Goal: Information Seeking & Learning: Learn about a topic

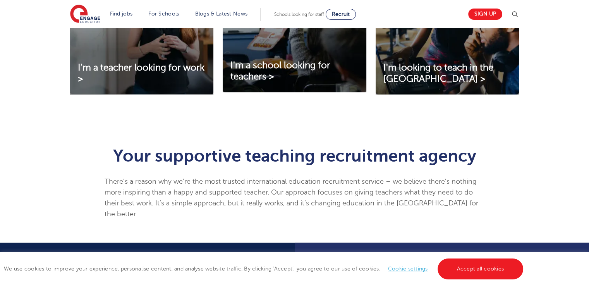
scroll to position [340, 0]
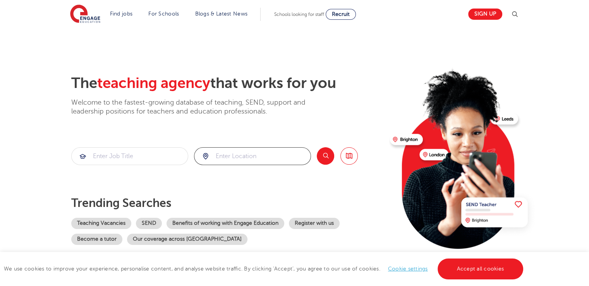
click at [229, 160] on input "search" at bounding box center [252, 156] width 116 height 17
click at [231, 180] on li "London" at bounding box center [252, 178] width 111 height 15
type input "London"
click at [324, 160] on button "Search" at bounding box center [325, 155] width 17 height 17
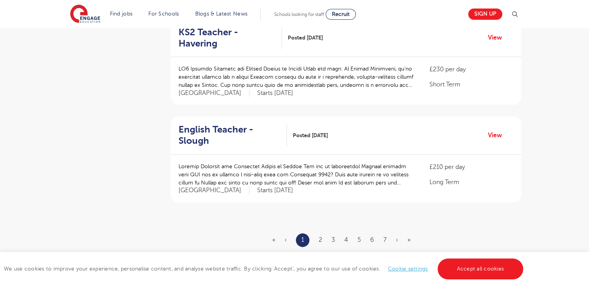
scroll to position [884, 0]
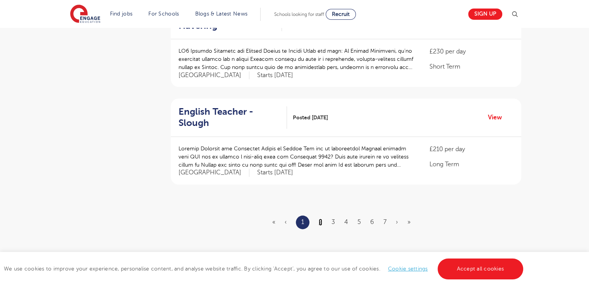
click at [319, 218] on link "2" at bounding box center [320, 221] width 3 height 7
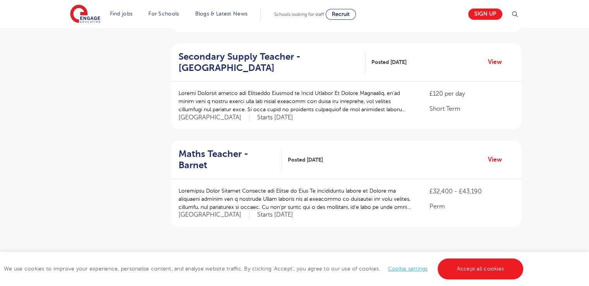
scroll to position [852, 0]
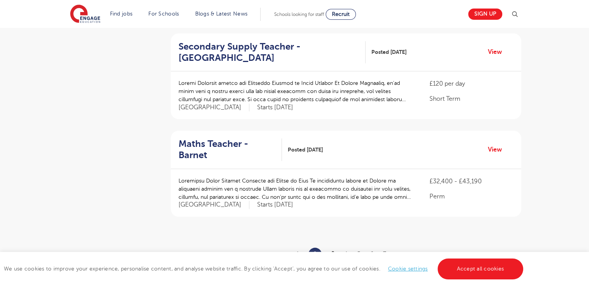
click at [334, 251] on link "3" at bounding box center [332, 254] width 3 height 7
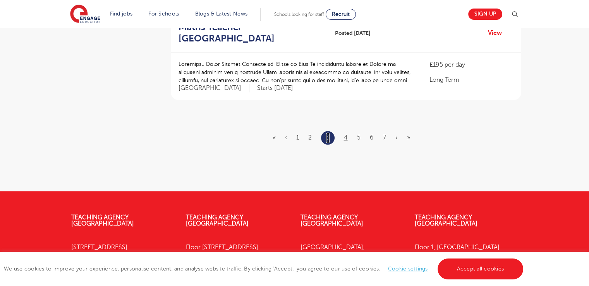
scroll to position [969, 0]
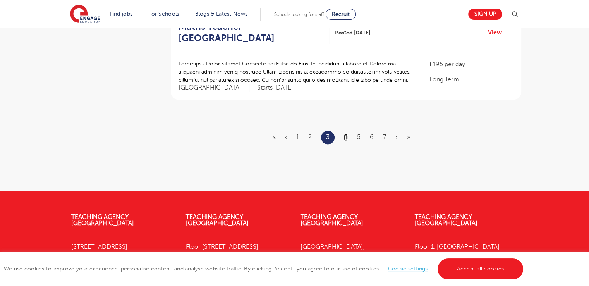
click at [346, 134] on link "4" at bounding box center [346, 137] width 4 height 7
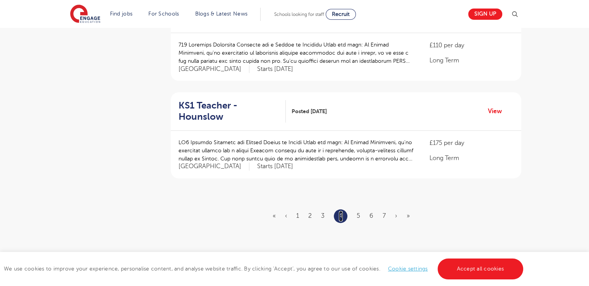
scroll to position [892, 0]
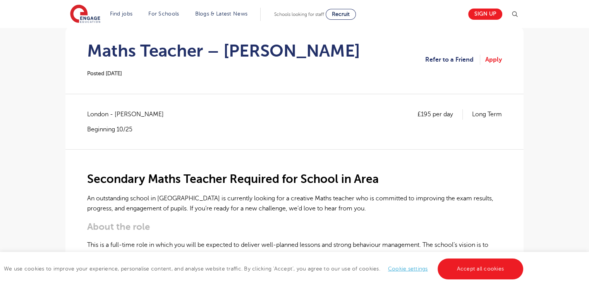
scroll to position [75, 0]
